Goal: Information Seeking & Learning: Learn about a topic

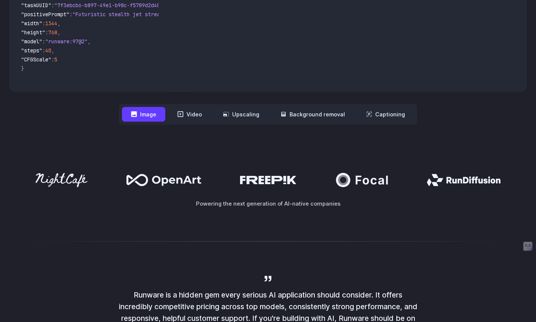
scroll to position [284, 0]
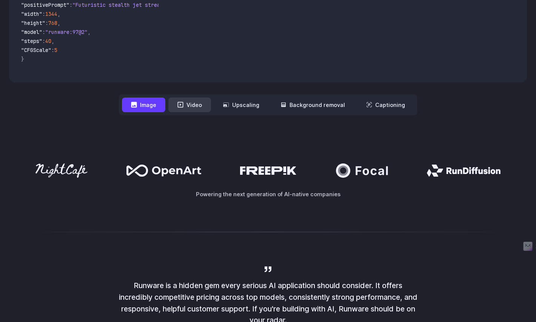
click at [190, 107] on button "Video" at bounding box center [189, 105] width 43 height 15
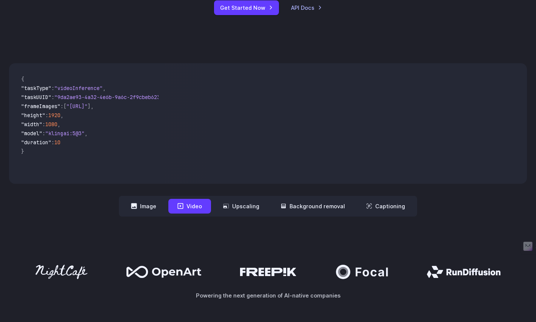
scroll to position [172, 0]
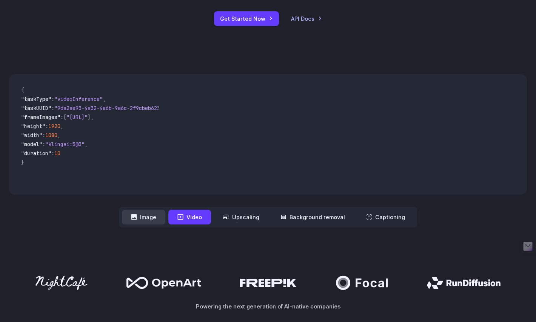
click at [157, 216] on button "Image" at bounding box center [143, 217] width 43 height 15
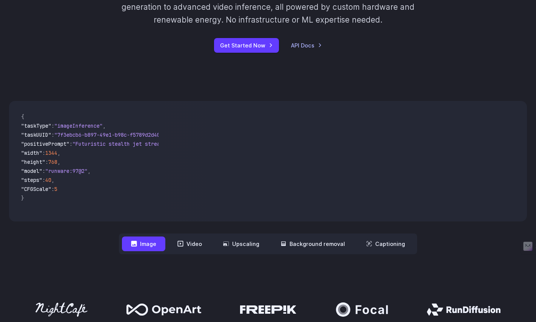
scroll to position [144, 0]
click at [191, 239] on button "Video" at bounding box center [189, 244] width 43 height 15
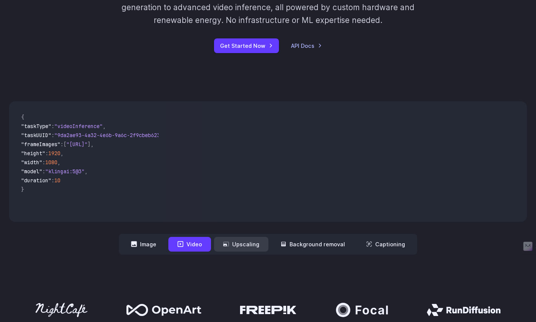
click at [241, 249] on button "Upscaling" at bounding box center [241, 244] width 54 height 15
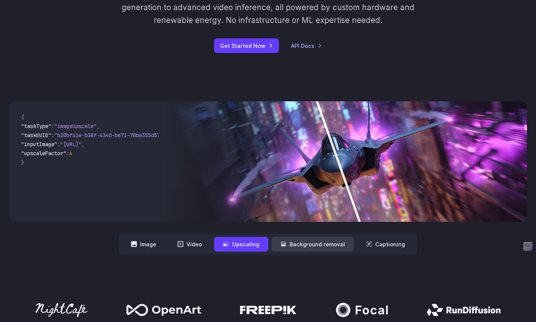
click at [292, 241] on button "Background removal" at bounding box center [312, 244] width 83 height 15
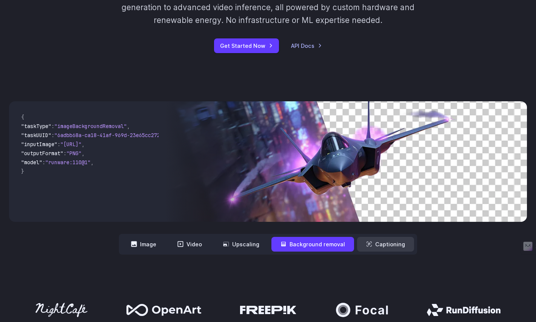
click at [373, 245] on button "Captioning" at bounding box center [385, 244] width 57 height 15
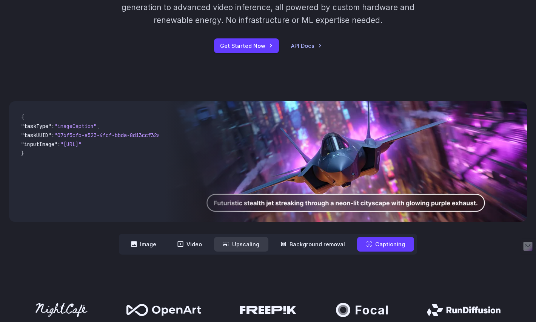
click at [250, 245] on button "Upscaling" at bounding box center [241, 244] width 54 height 15
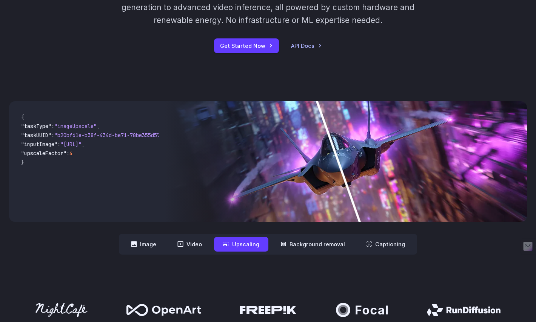
scroll to position [150, 0]
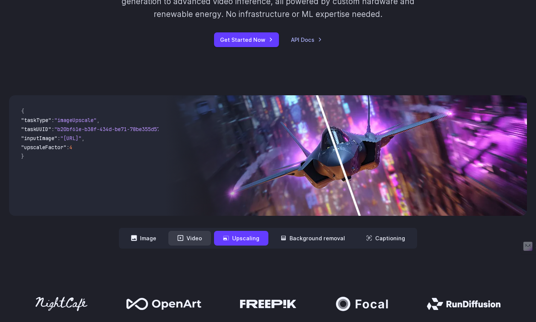
click at [195, 238] on button "Video" at bounding box center [189, 238] width 43 height 15
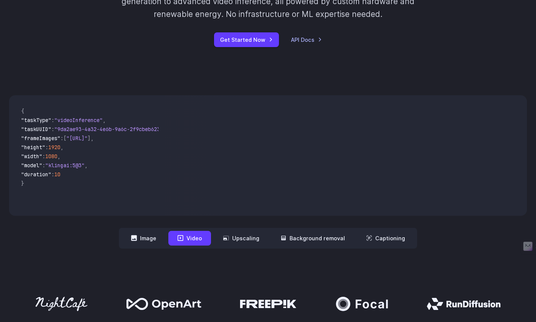
click at [195, 238] on button "Video" at bounding box center [189, 238] width 43 height 15
click at [148, 233] on button "Image" at bounding box center [143, 238] width 43 height 15
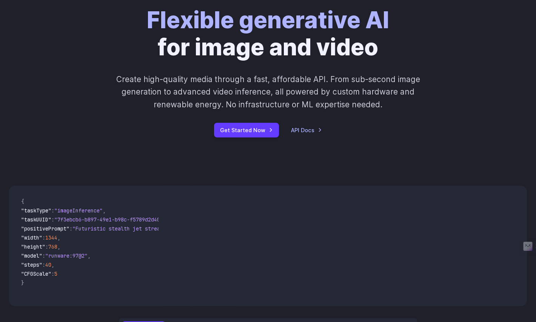
scroll to position [8, 0]
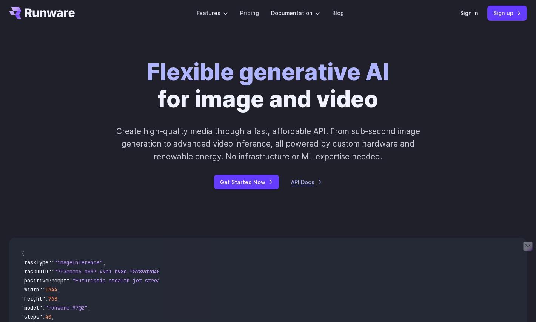
click at [295, 186] on link "API Docs" at bounding box center [306, 182] width 31 height 9
